Goal: Task Accomplishment & Management: Manage account settings

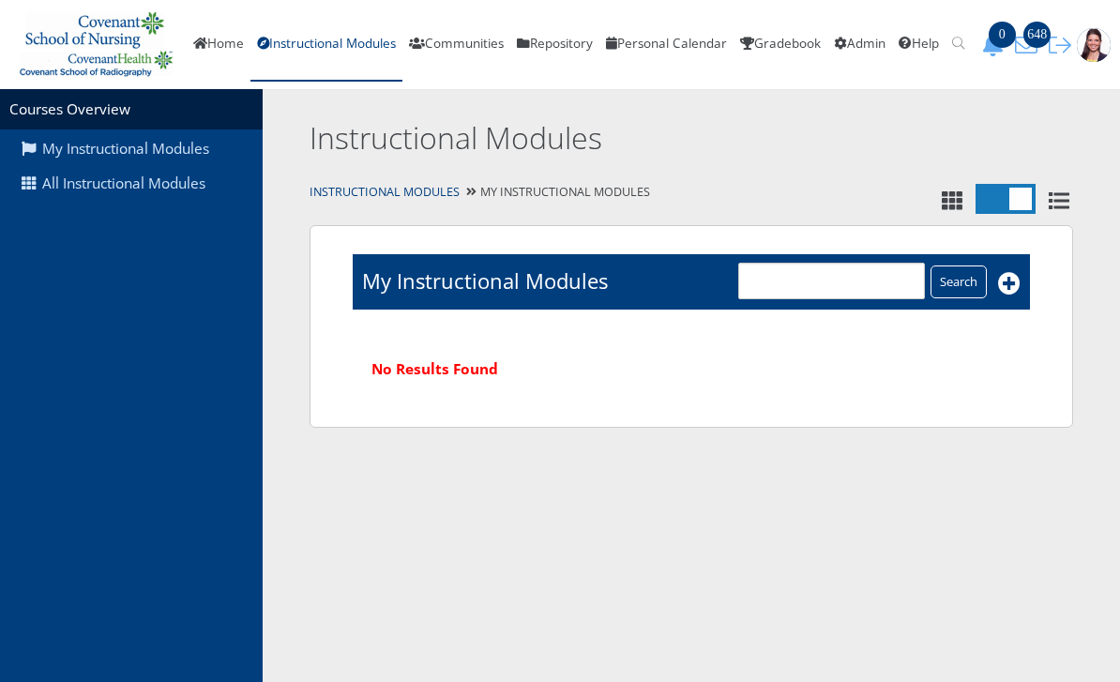
click at [188, 176] on link "All Instructional Modules" at bounding box center [131, 184] width 263 height 36
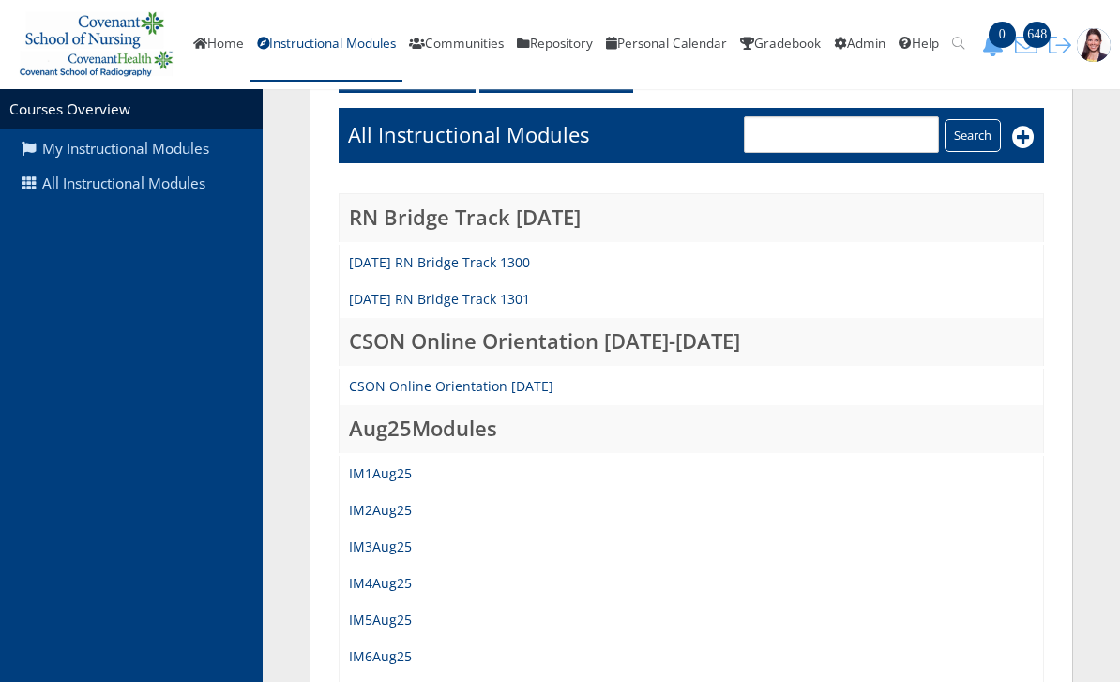
scroll to position [216, 0]
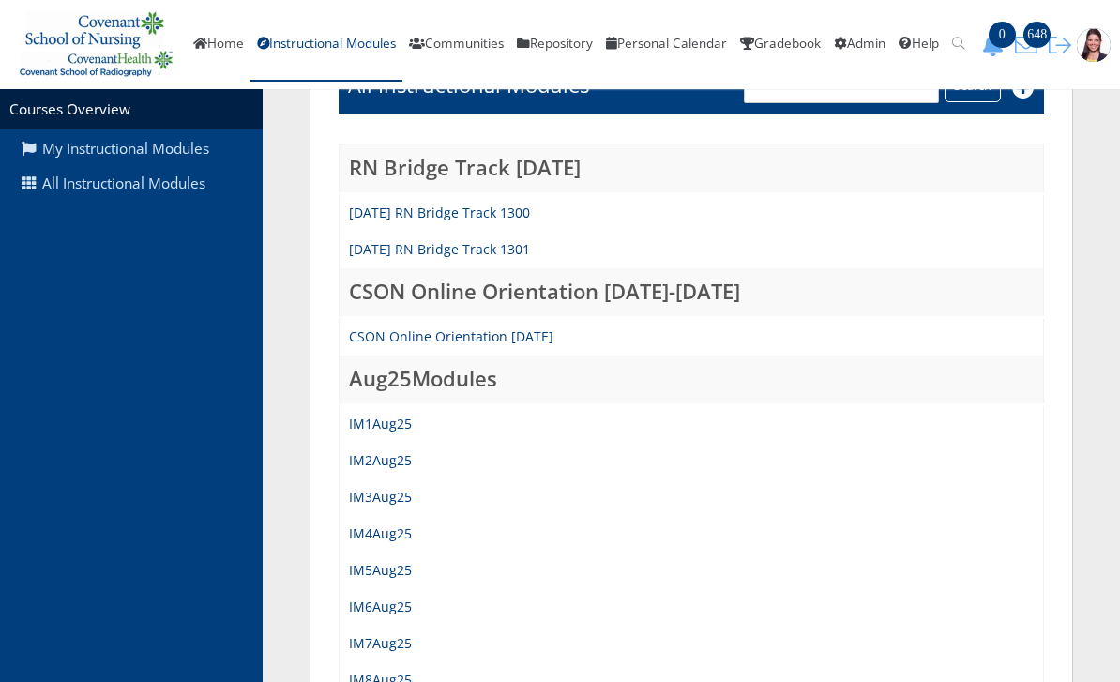
click at [385, 418] on link "IM1Aug25" at bounding box center [380, 423] width 63 height 18
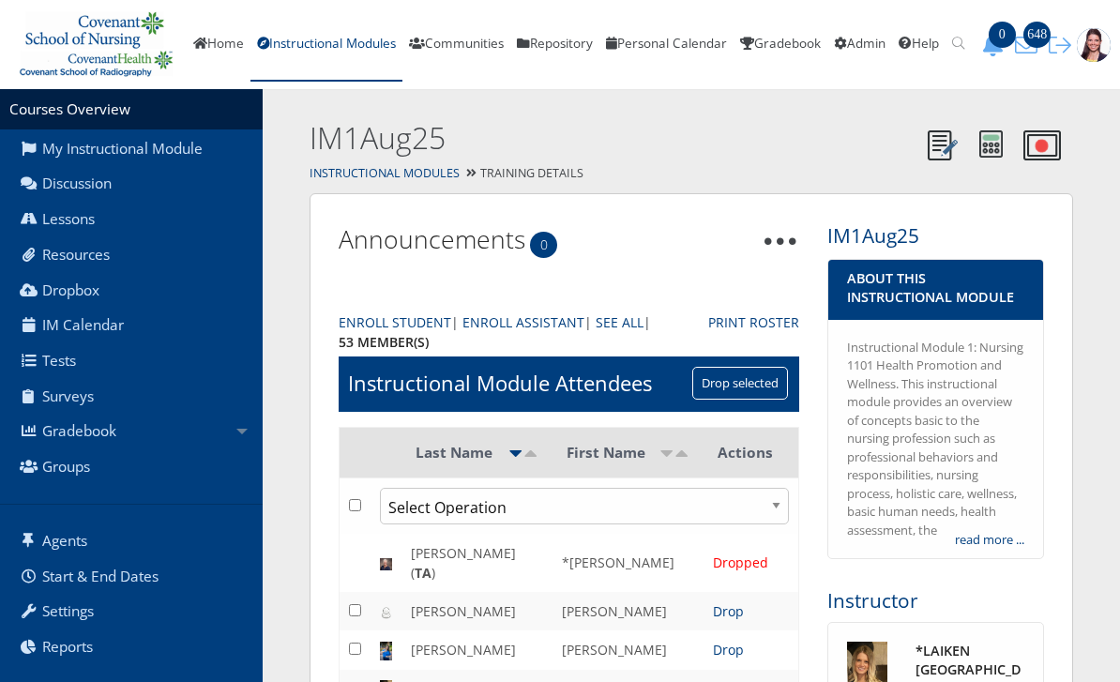
click at [99, 426] on link "Gradebook" at bounding box center [131, 432] width 263 height 36
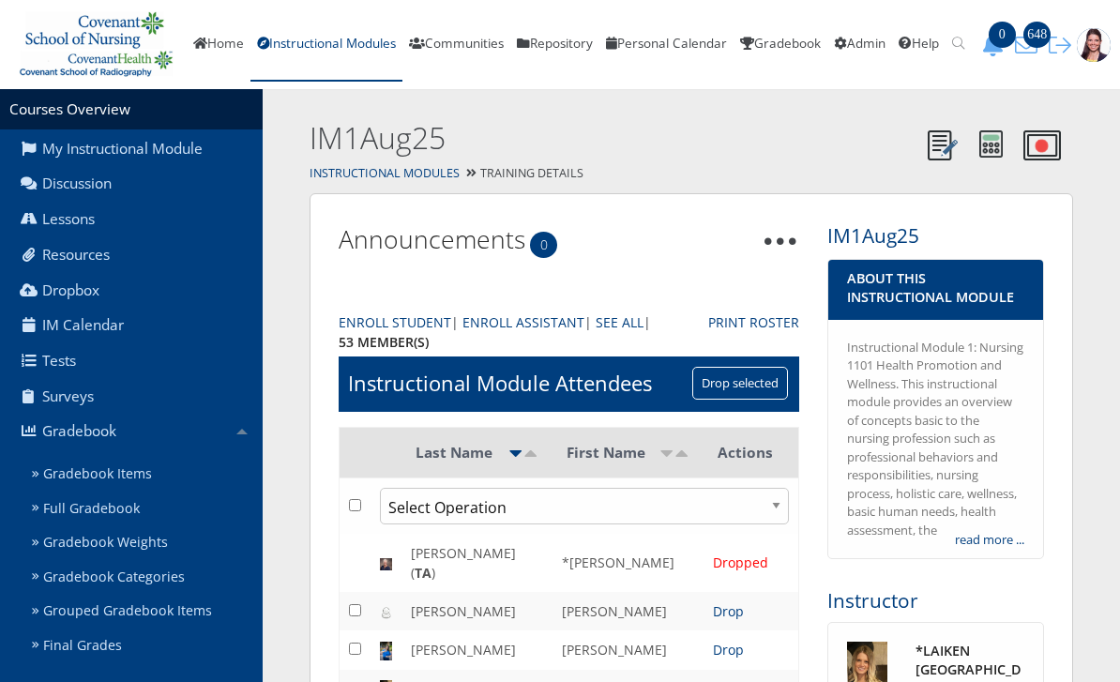
click at [144, 471] on link "Gradebook Items" at bounding box center [143, 474] width 238 height 35
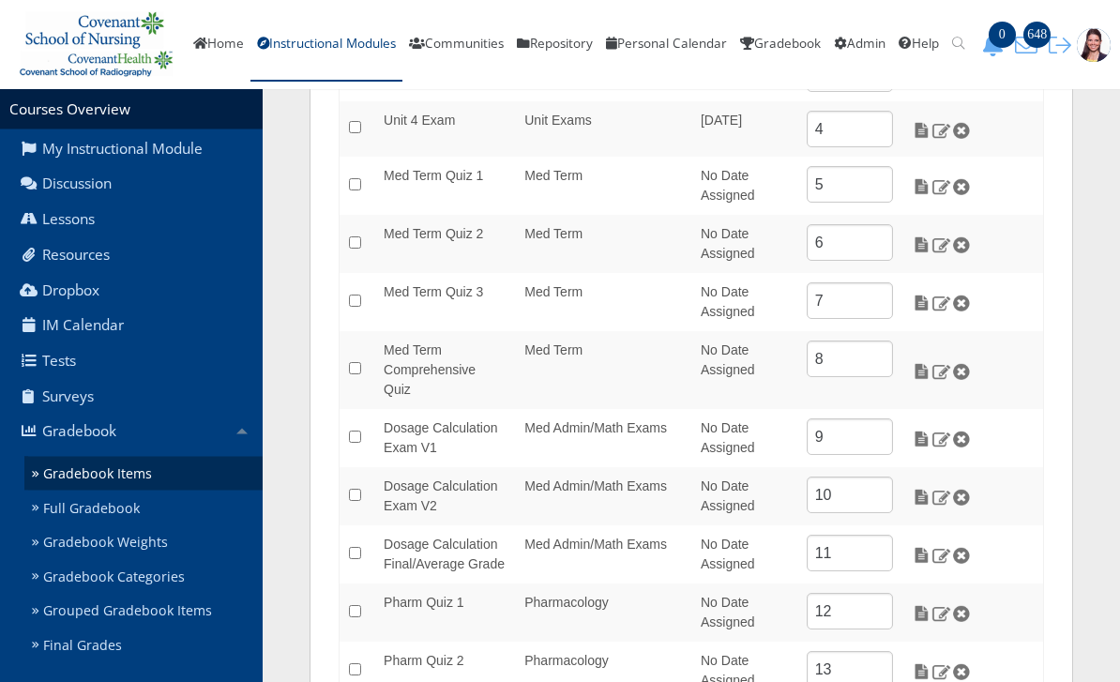
scroll to position [440, 0]
click at [919, 430] on img at bounding box center [921, 438] width 20 height 17
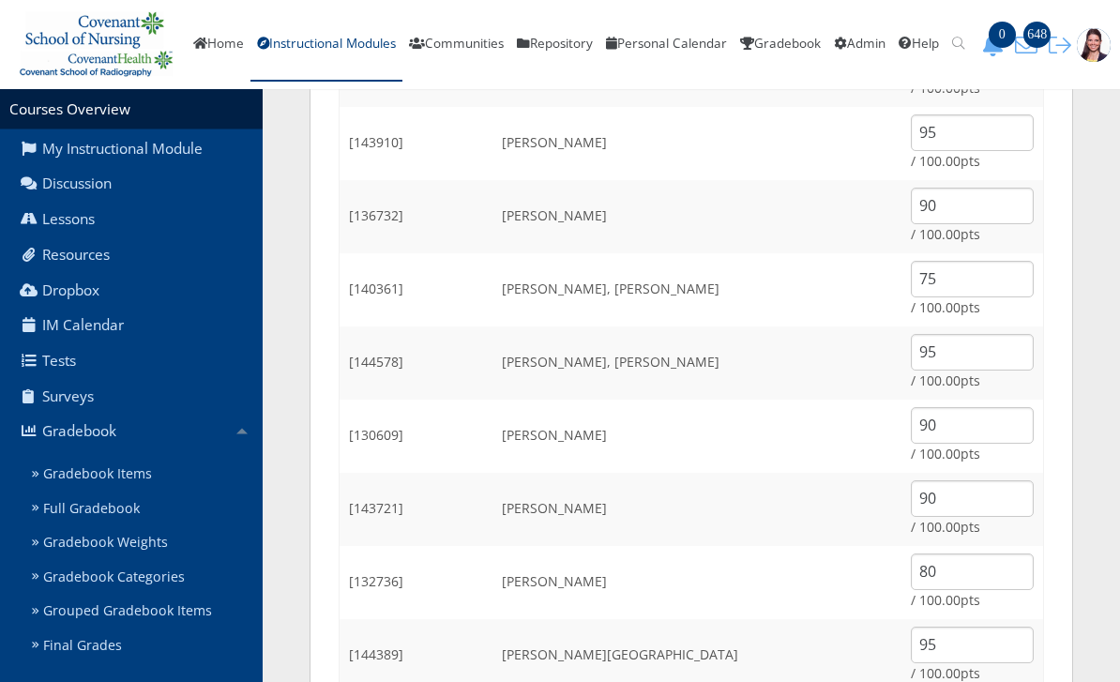
scroll to position [2635, 0]
click at [946, 492] on input "90" at bounding box center [971, 498] width 123 height 37
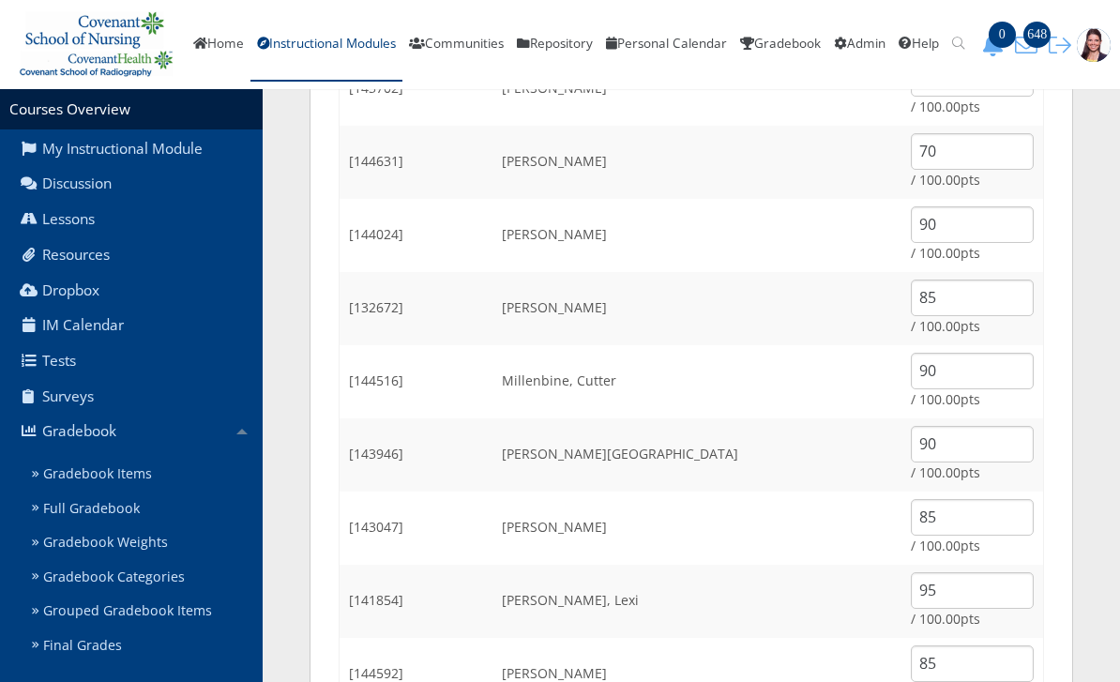
scroll to position [1660, 0]
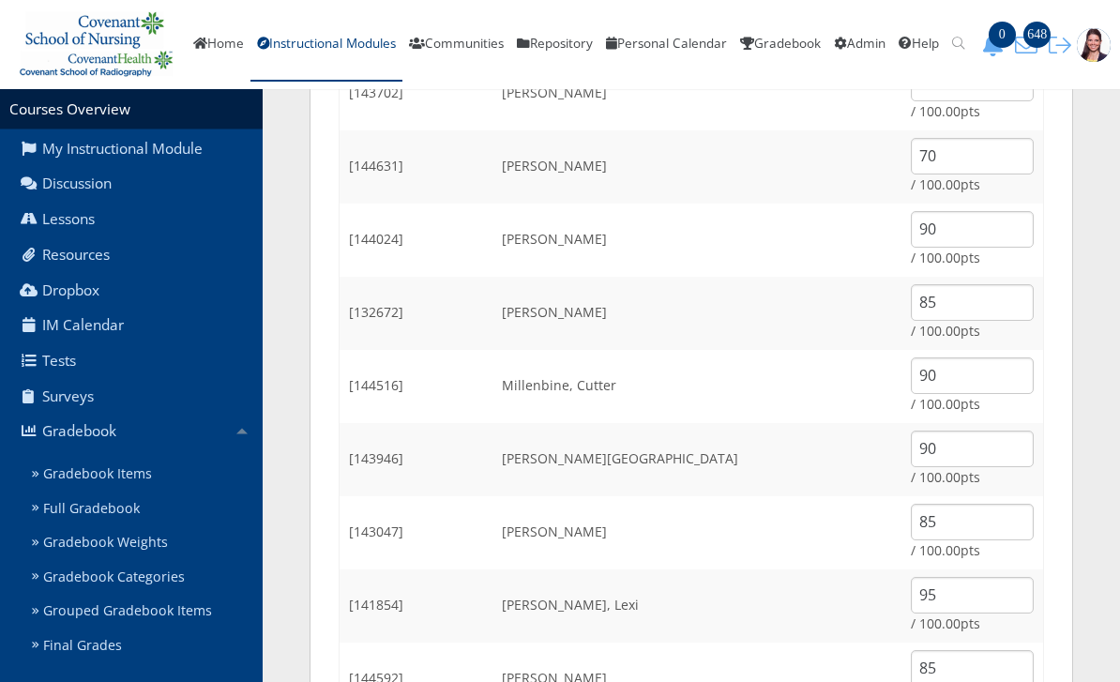
type input "95"
click at [971, 220] on input "90" at bounding box center [971, 230] width 123 height 37
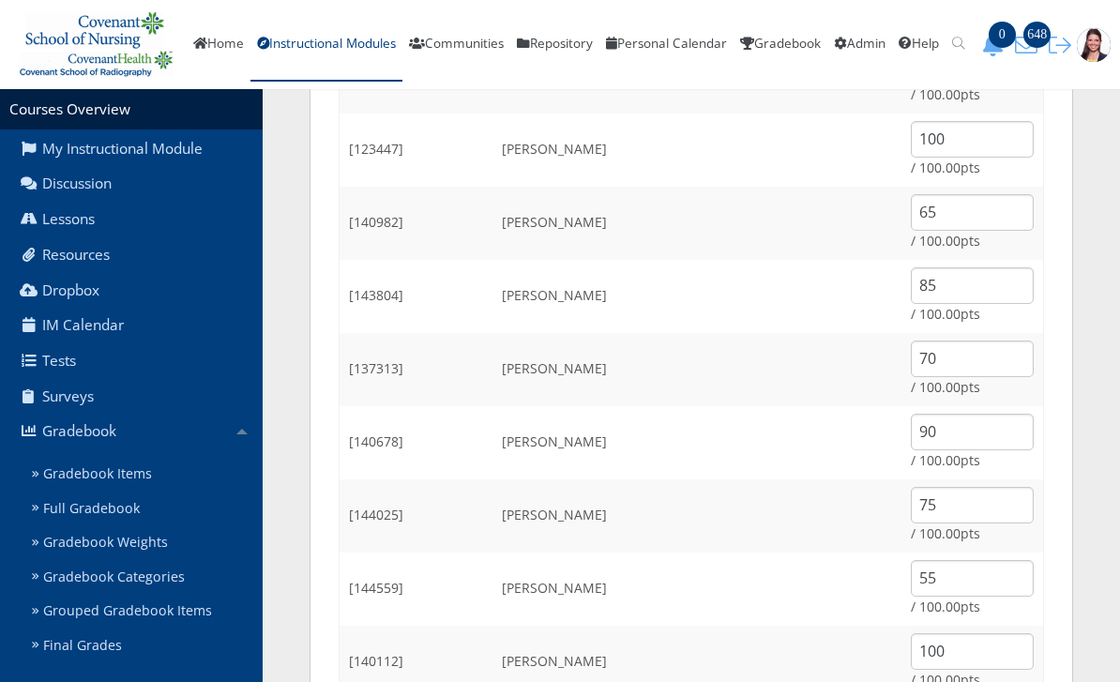
scroll to position [870, 0]
type input "95"
click at [959, 283] on input "85" at bounding box center [971, 288] width 123 height 37
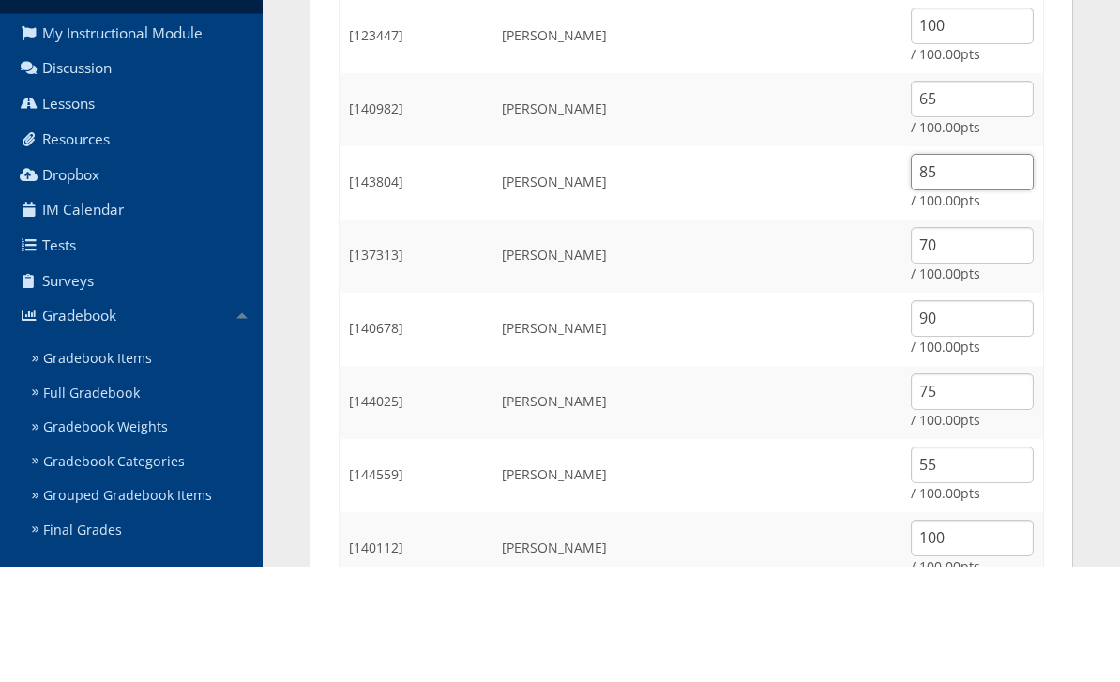
type input "8"
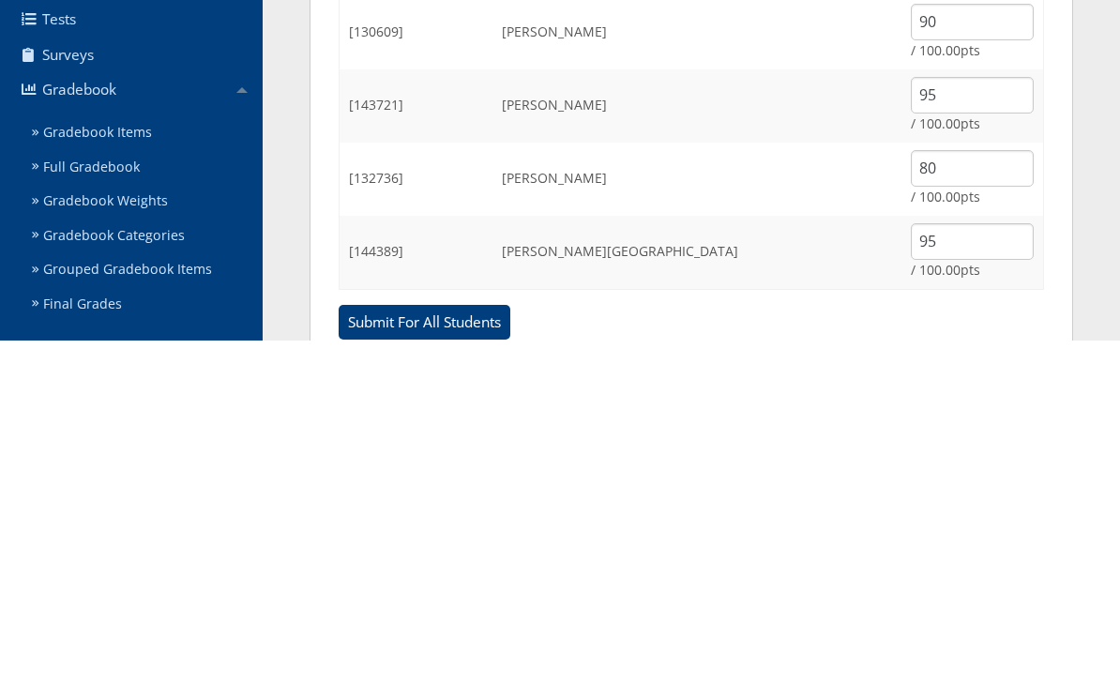
scroll to position [2765, 0]
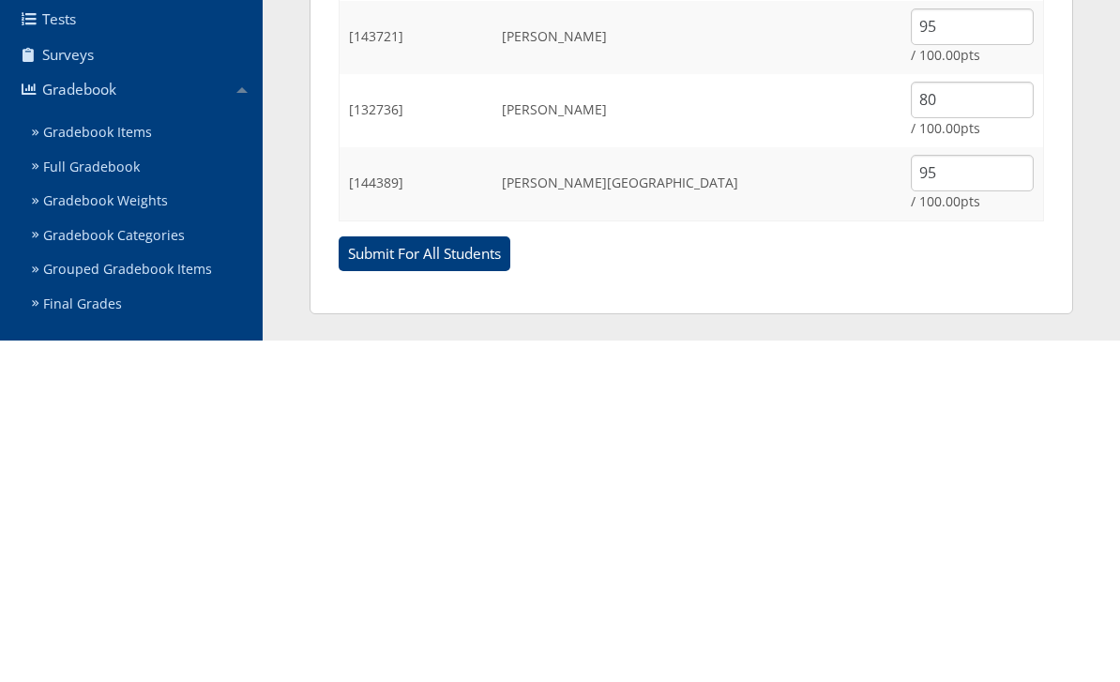
type input "90"
click at [456, 578] on input "Submit For All Students" at bounding box center [424, 596] width 172 height 36
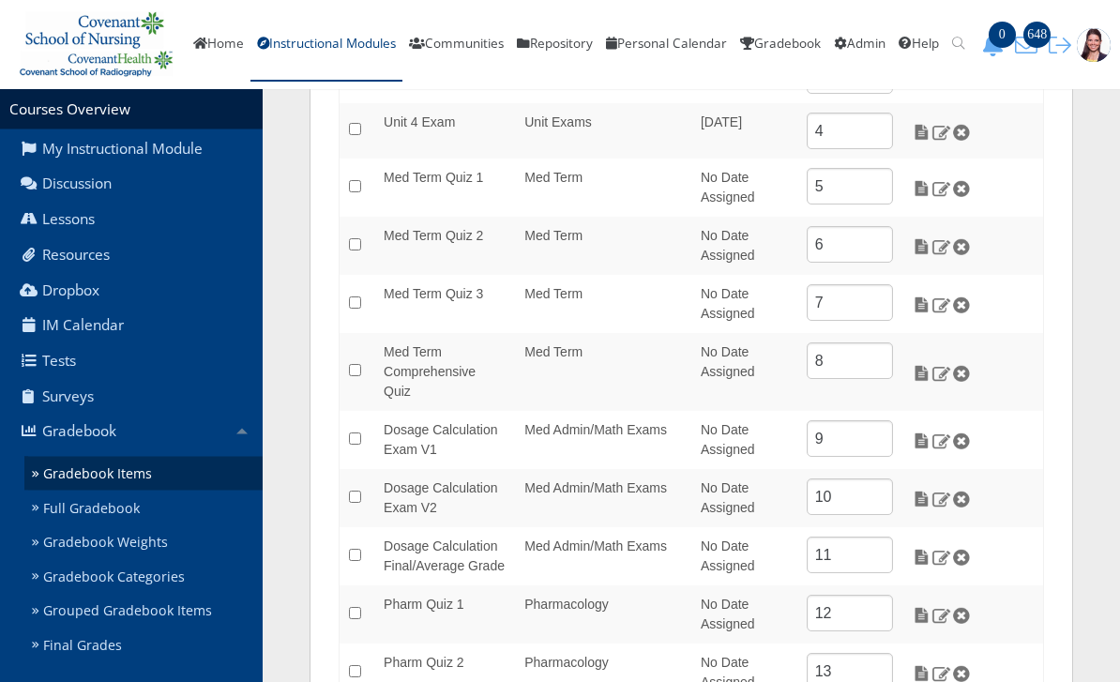
scroll to position [438, 0]
click at [913, 432] on img at bounding box center [921, 440] width 20 height 17
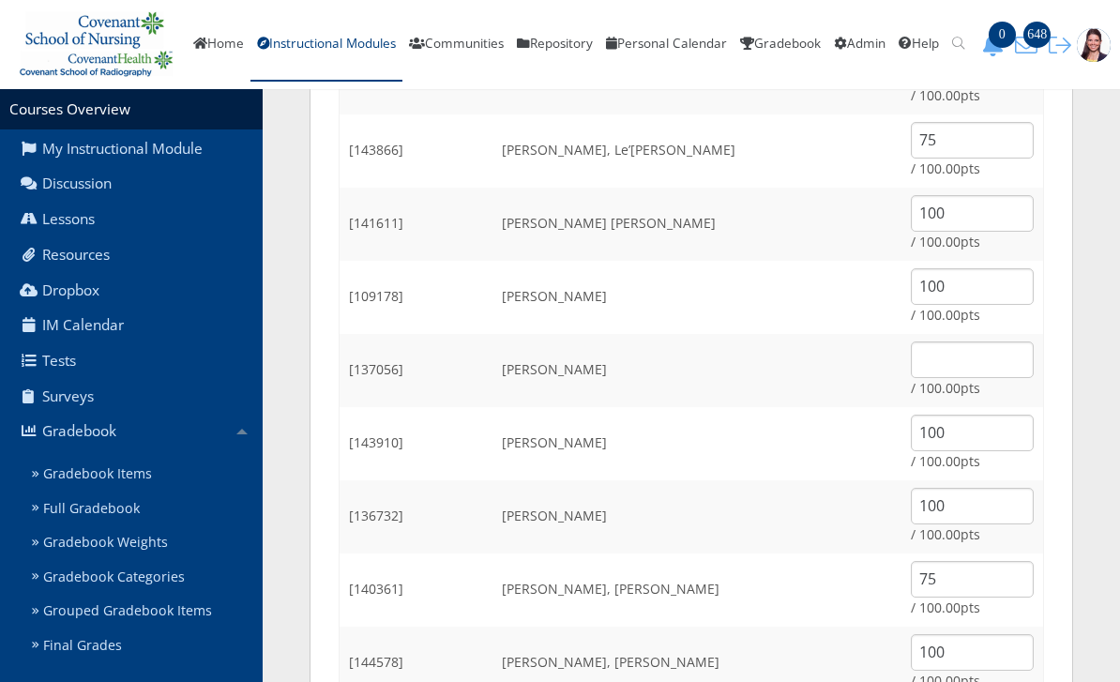
scroll to position [2259, 0]
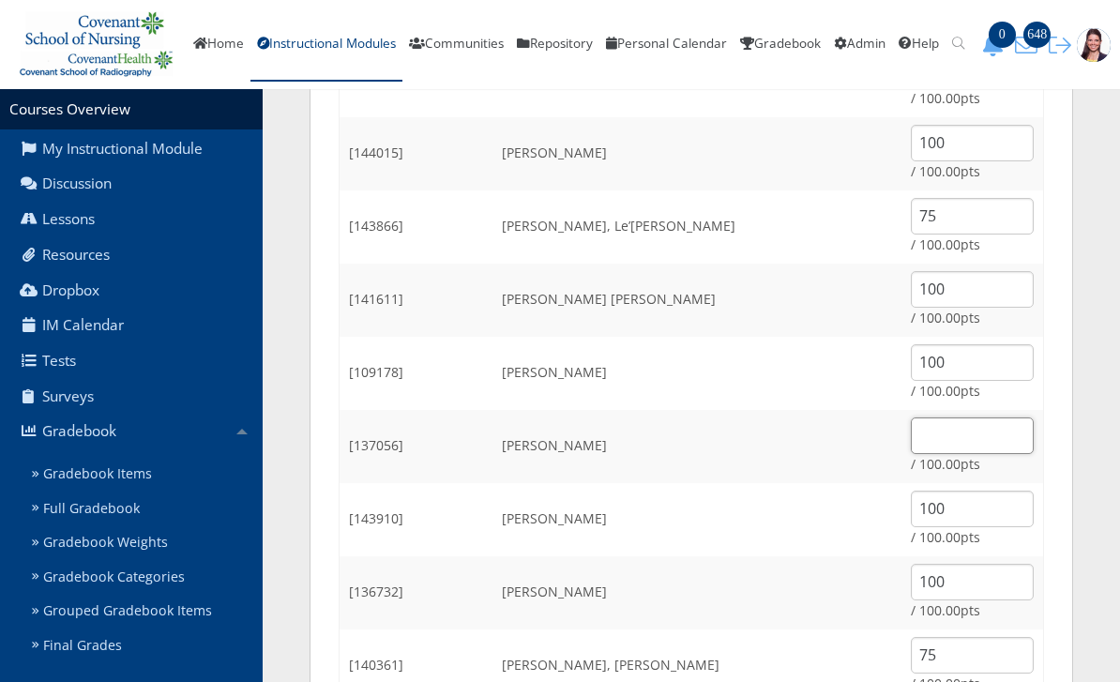
click at [974, 429] on input "text" at bounding box center [971, 435] width 123 height 37
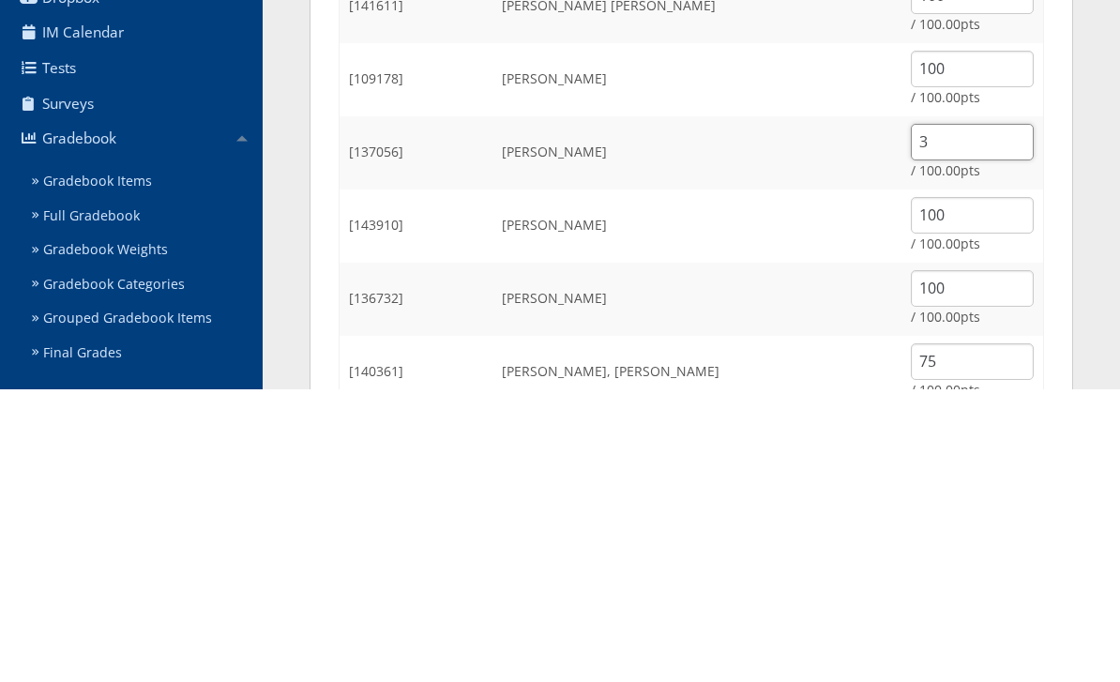
type input "35"
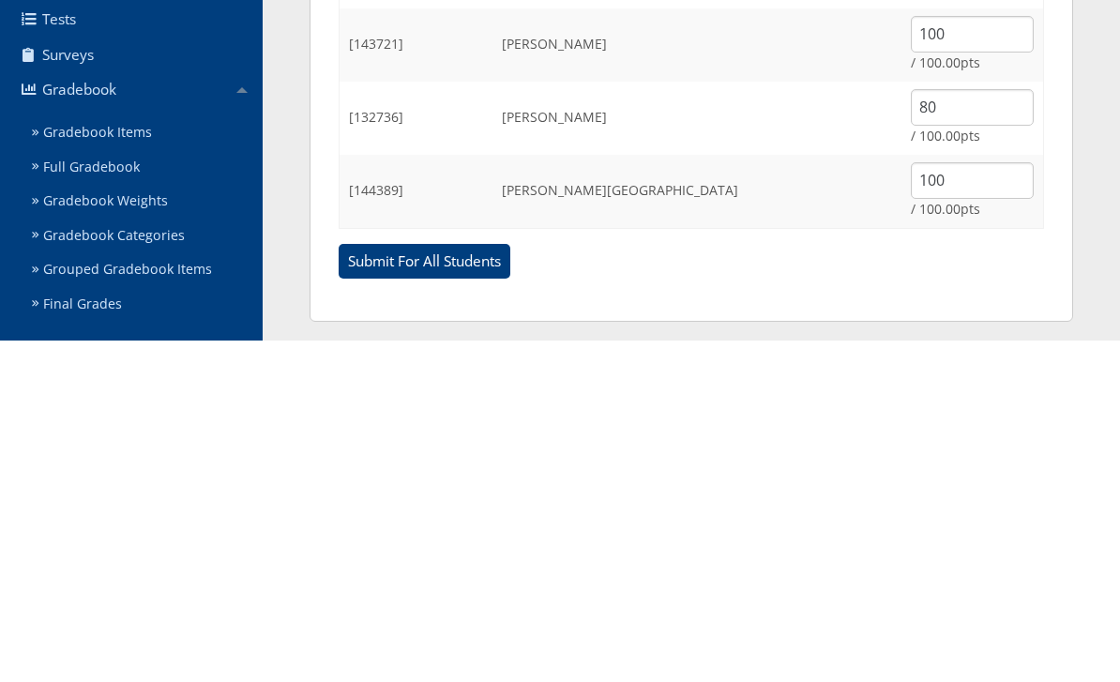
scroll to position [2765, 0]
